Goal: Transaction & Acquisition: Purchase product/service

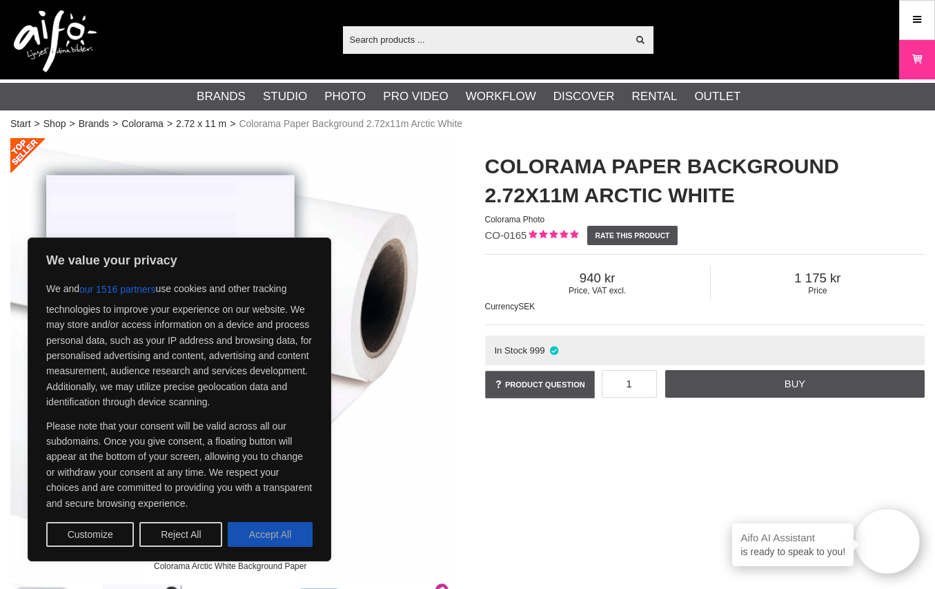
click at [257, 536] on button "Accept All" at bounding box center [270, 534] width 85 height 25
checkbox input "true"
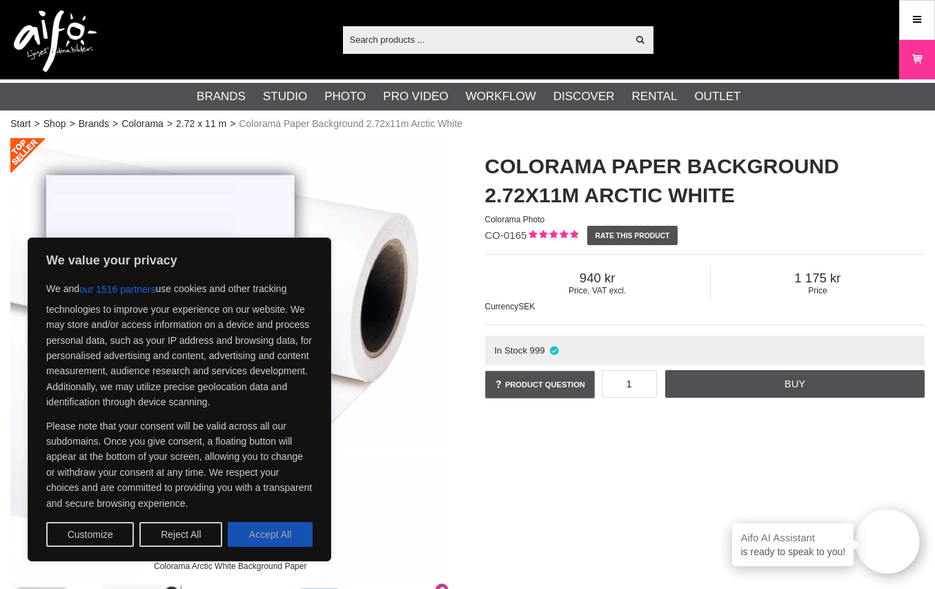
checkbox input "true"
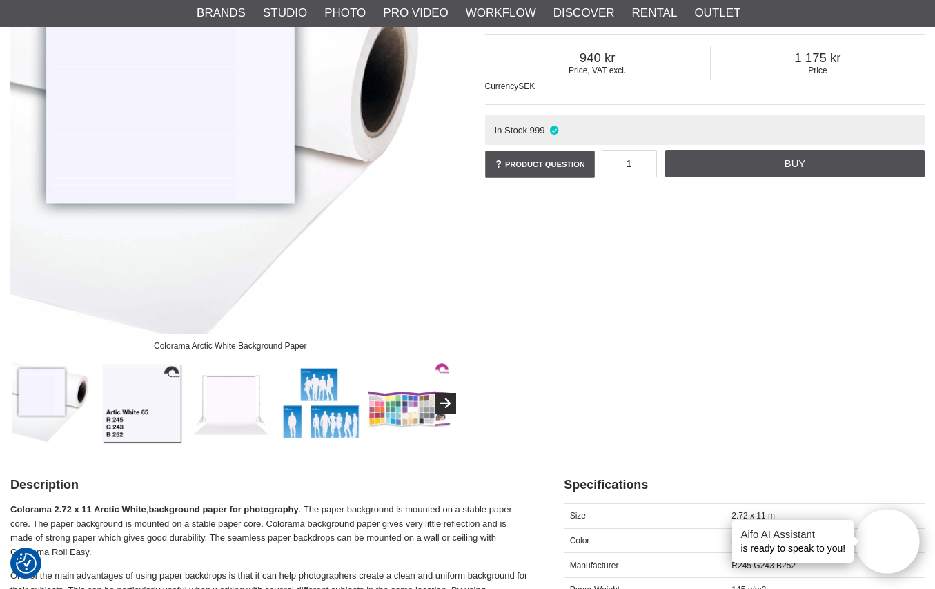
scroll to position [224, 0]
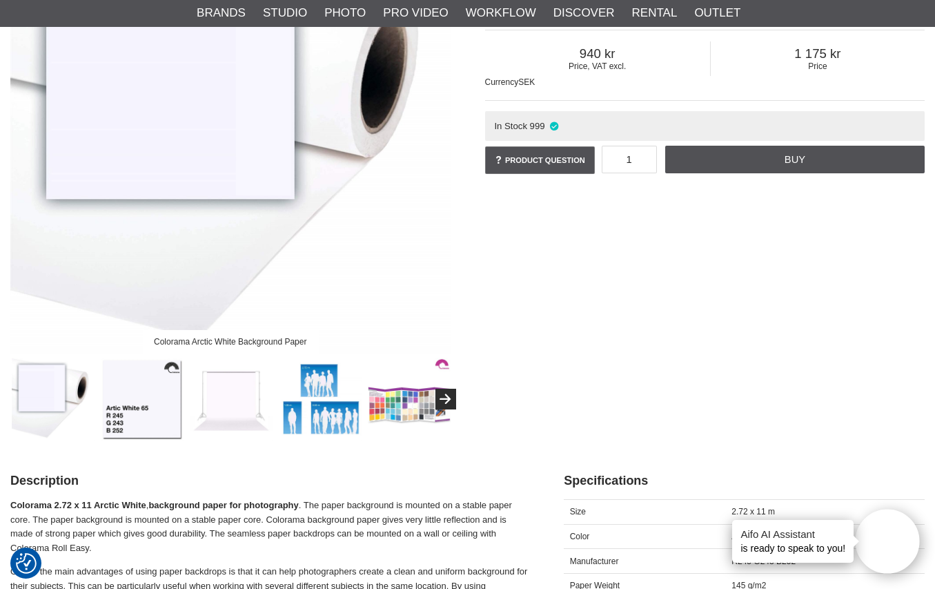
click at [382, 414] on img at bounding box center [410, 400] width 84 height 84
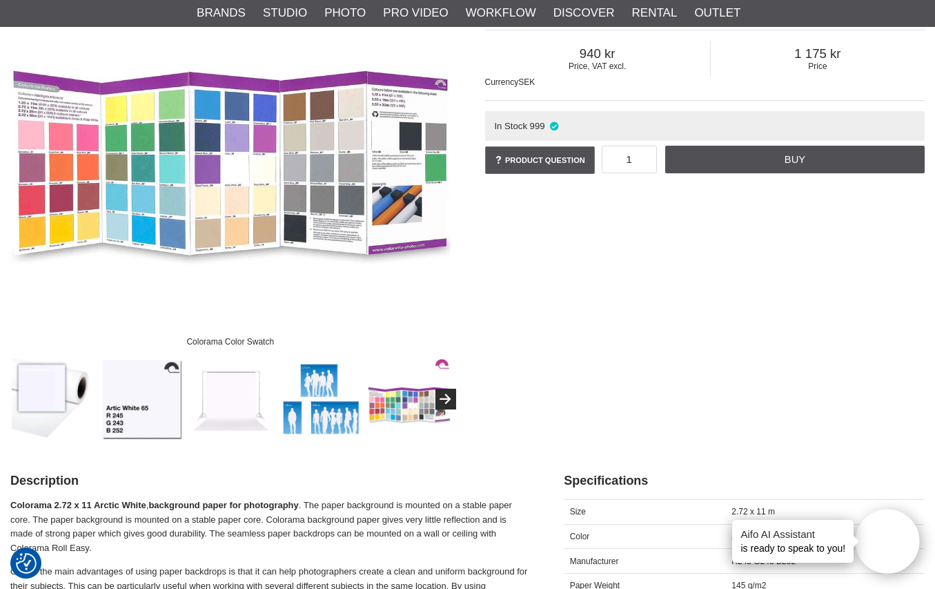
click at [207, 222] on img at bounding box center [230, 134] width 440 height 440
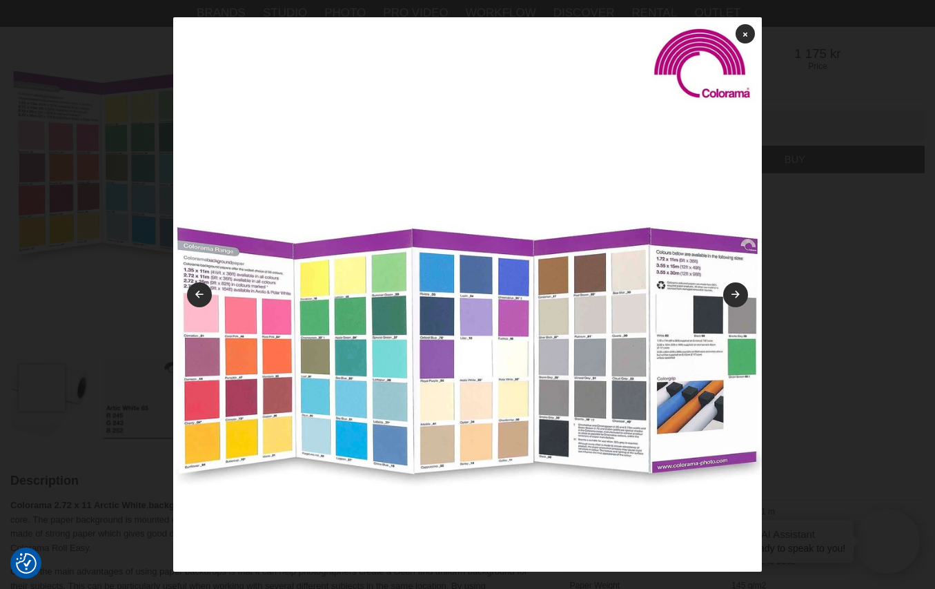
click at [472, 487] on img at bounding box center [467, 311] width 589 height 589
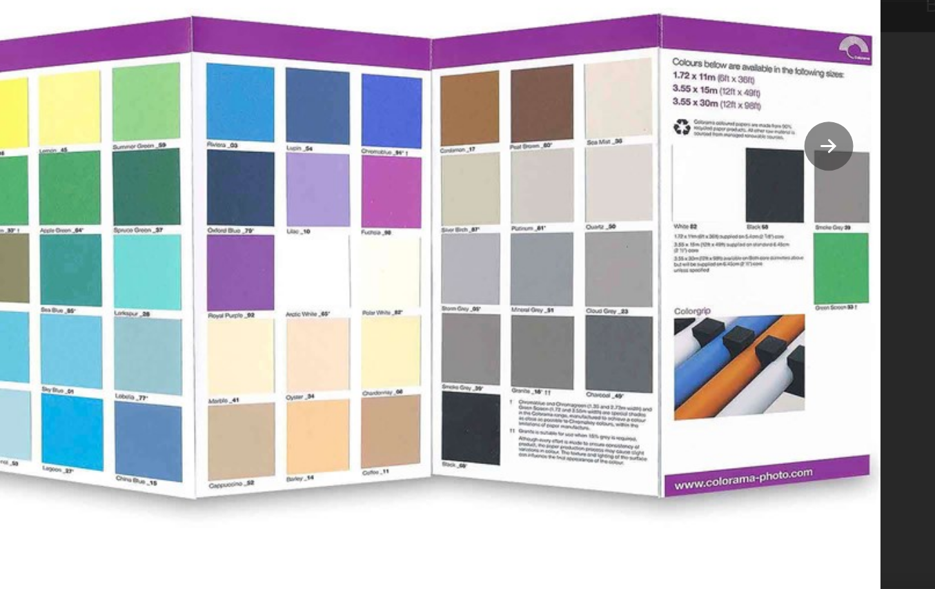
scroll to position [253, 0]
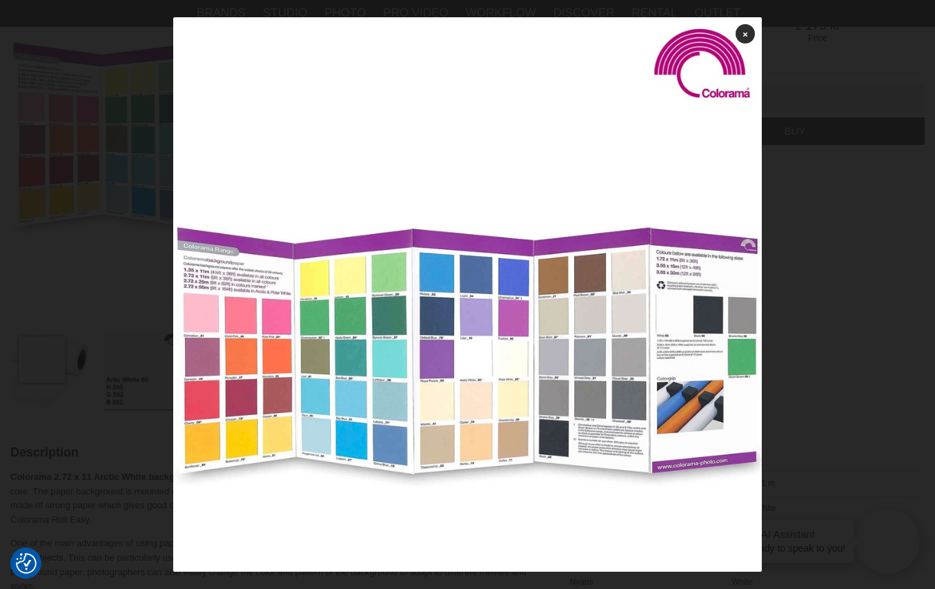
click at [845, 323] on div at bounding box center [467, 294] width 935 height 589
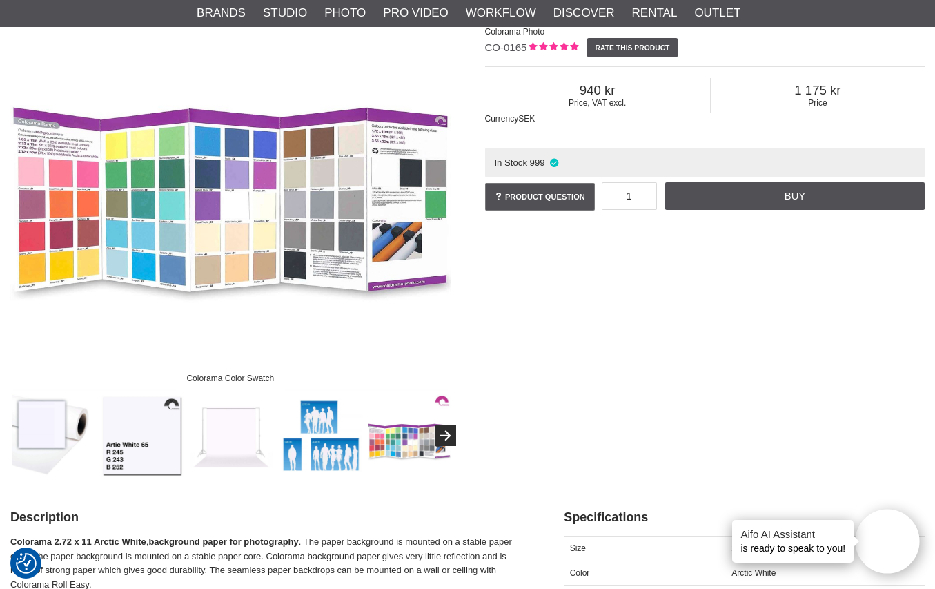
scroll to position [166, 0]
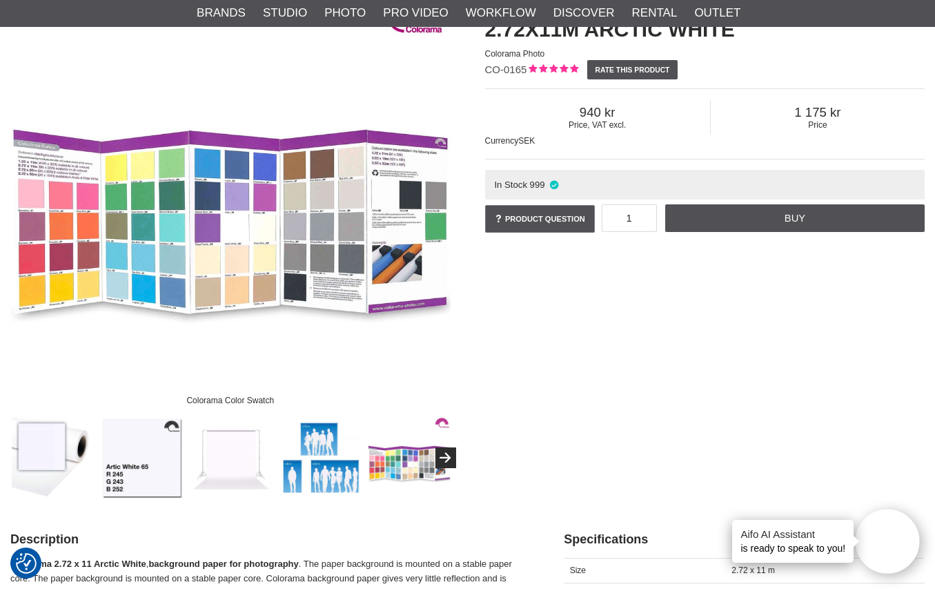
click at [674, 182] on div "In Stock 999" at bounding box center [705, 185] width 440 height 30
click at [540, 184] on span "999" at bounding box center [537, 184] width 15 height 10
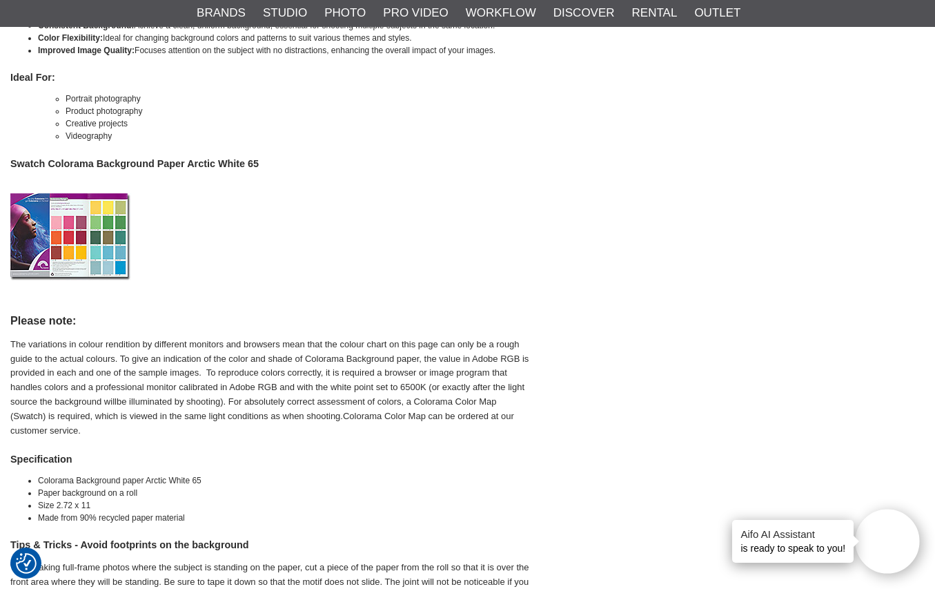
scroll to position [1000, 0]
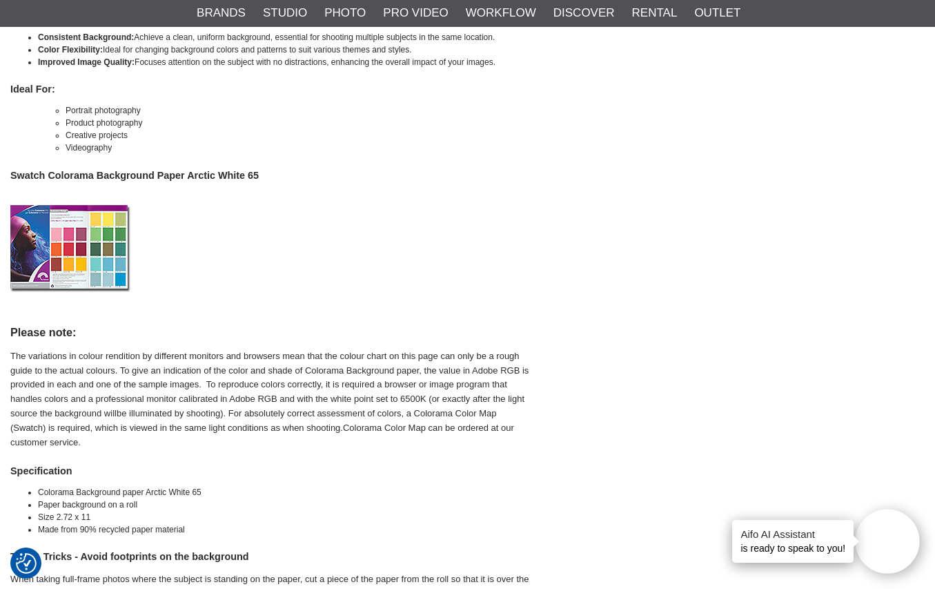
click at [95, 247] on img at bounding box center [70, 248] width 121 height 87
click at [115, 216] on img at bounding box center [70, 248] width 121 height 87
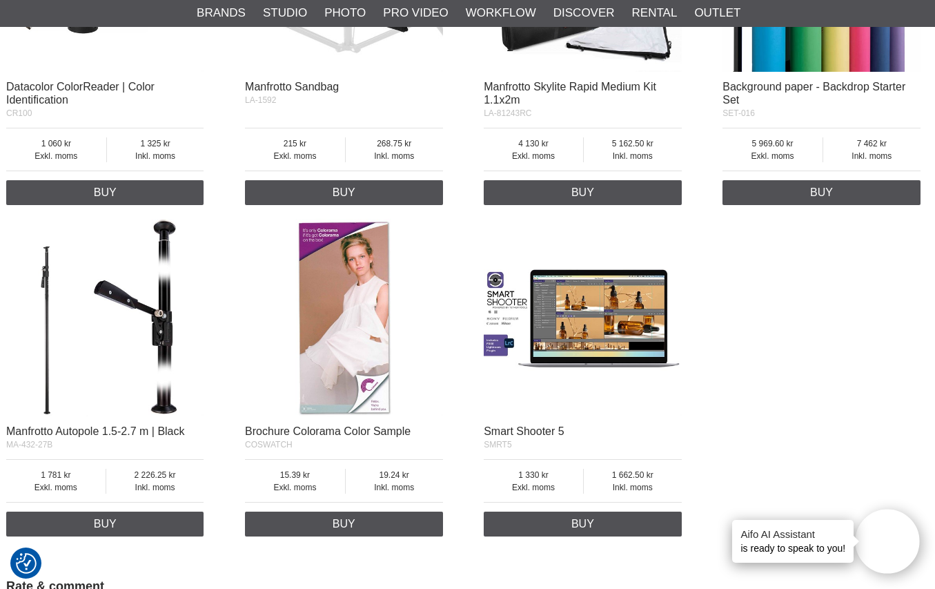
scroll to position [2915, 4]
